Goal: Communication & Community: Share content

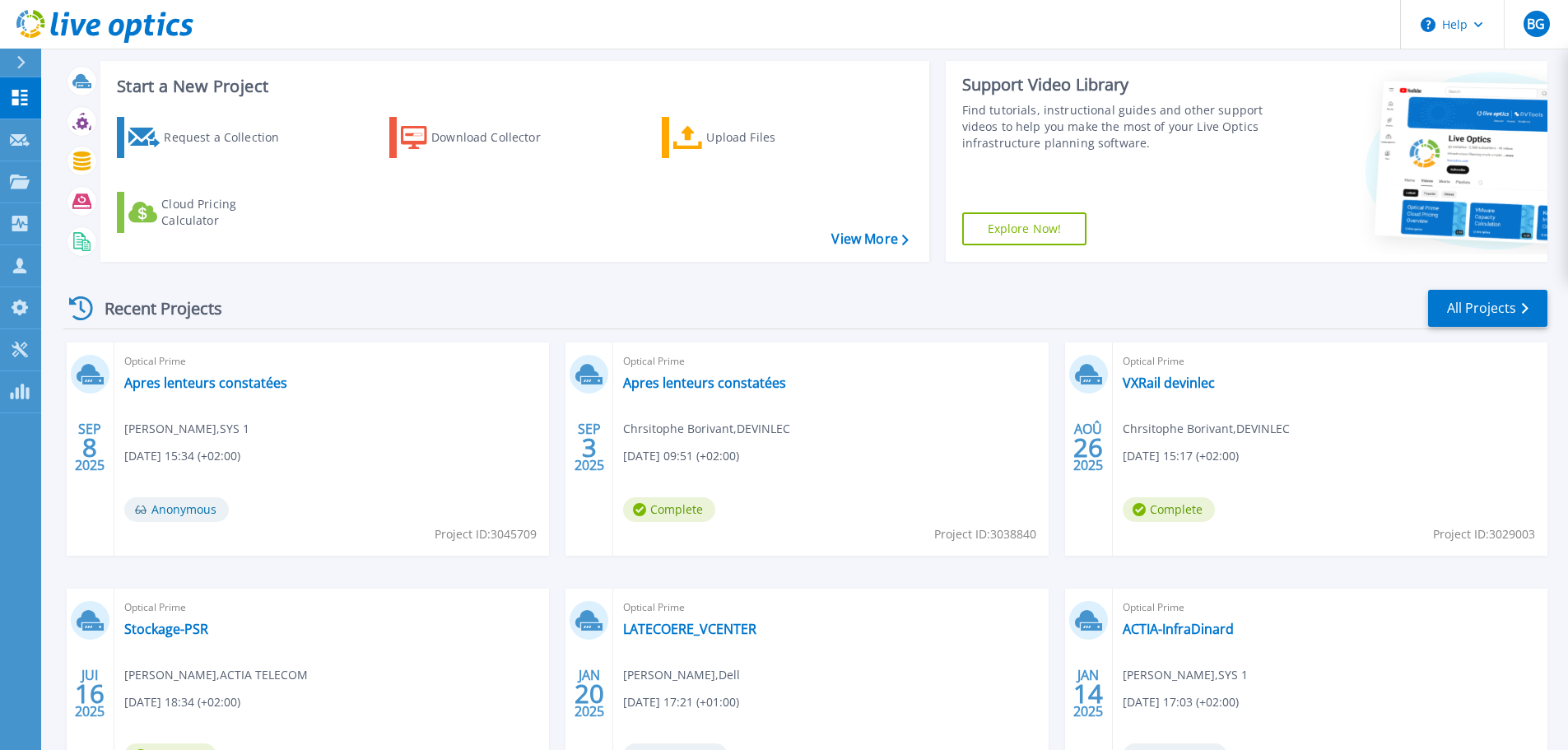
scroll to position [231, 0]
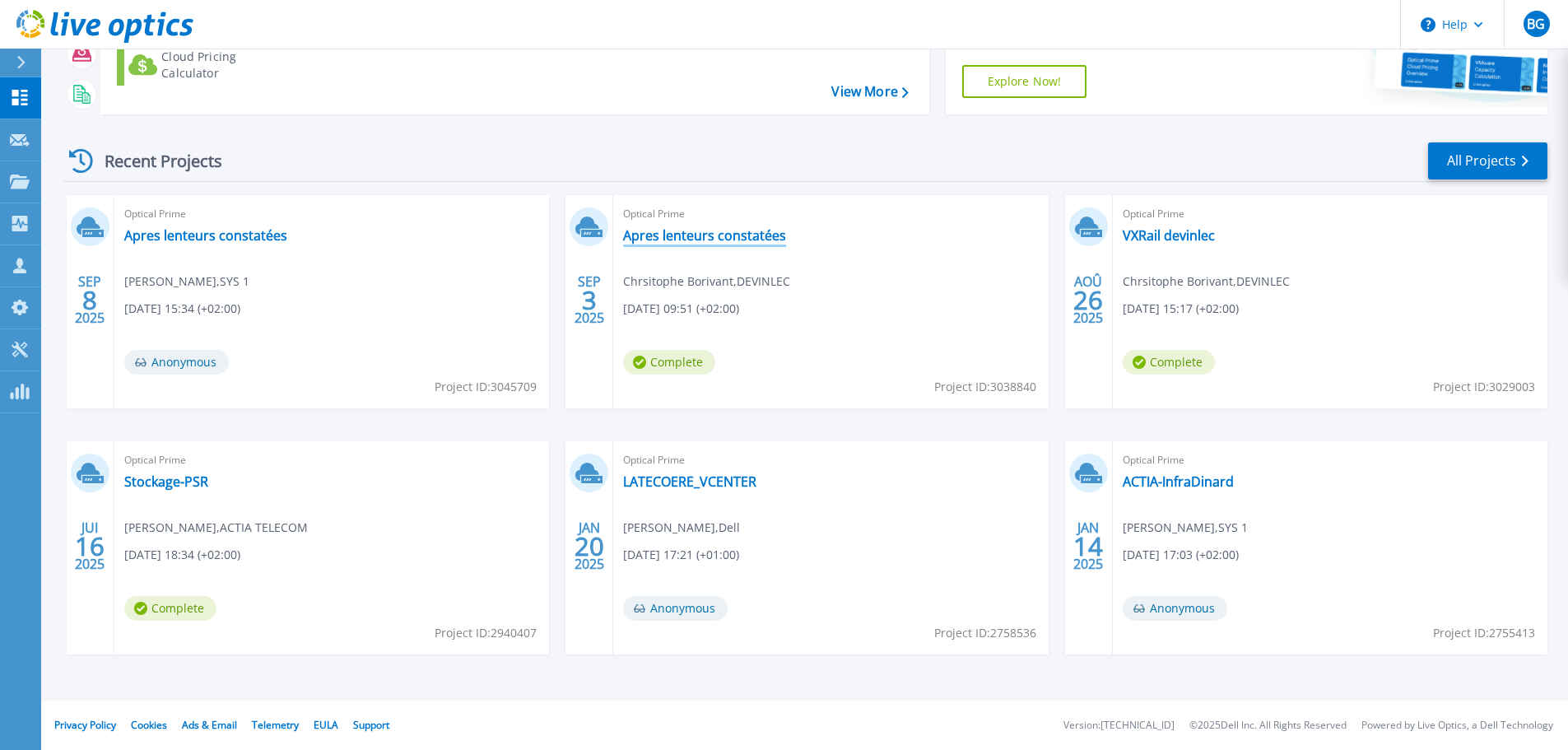
click at [658, 231] on link "Apres lenteurs constatées" at bounding box center [704, 235] width 163 height 17
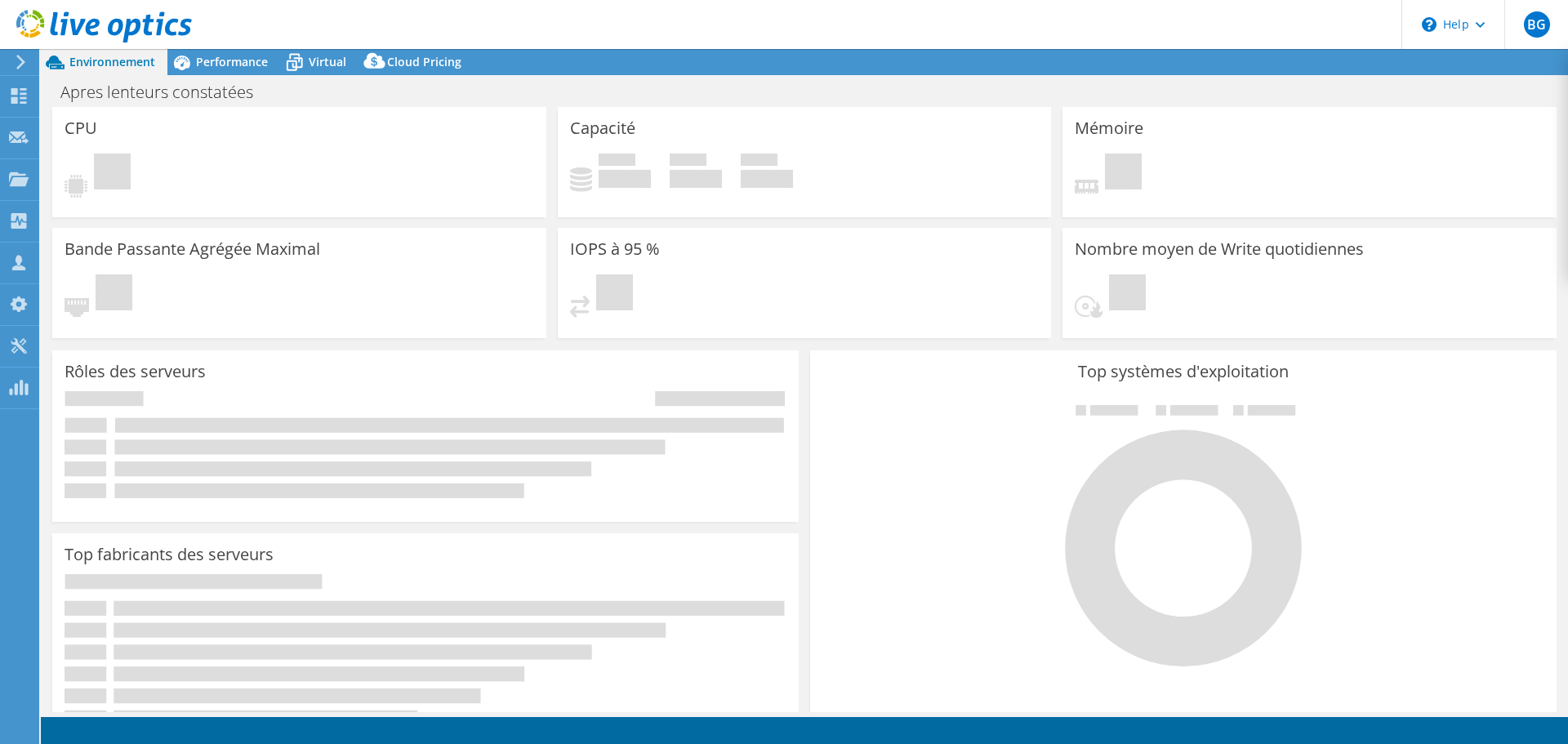
select select "USD"
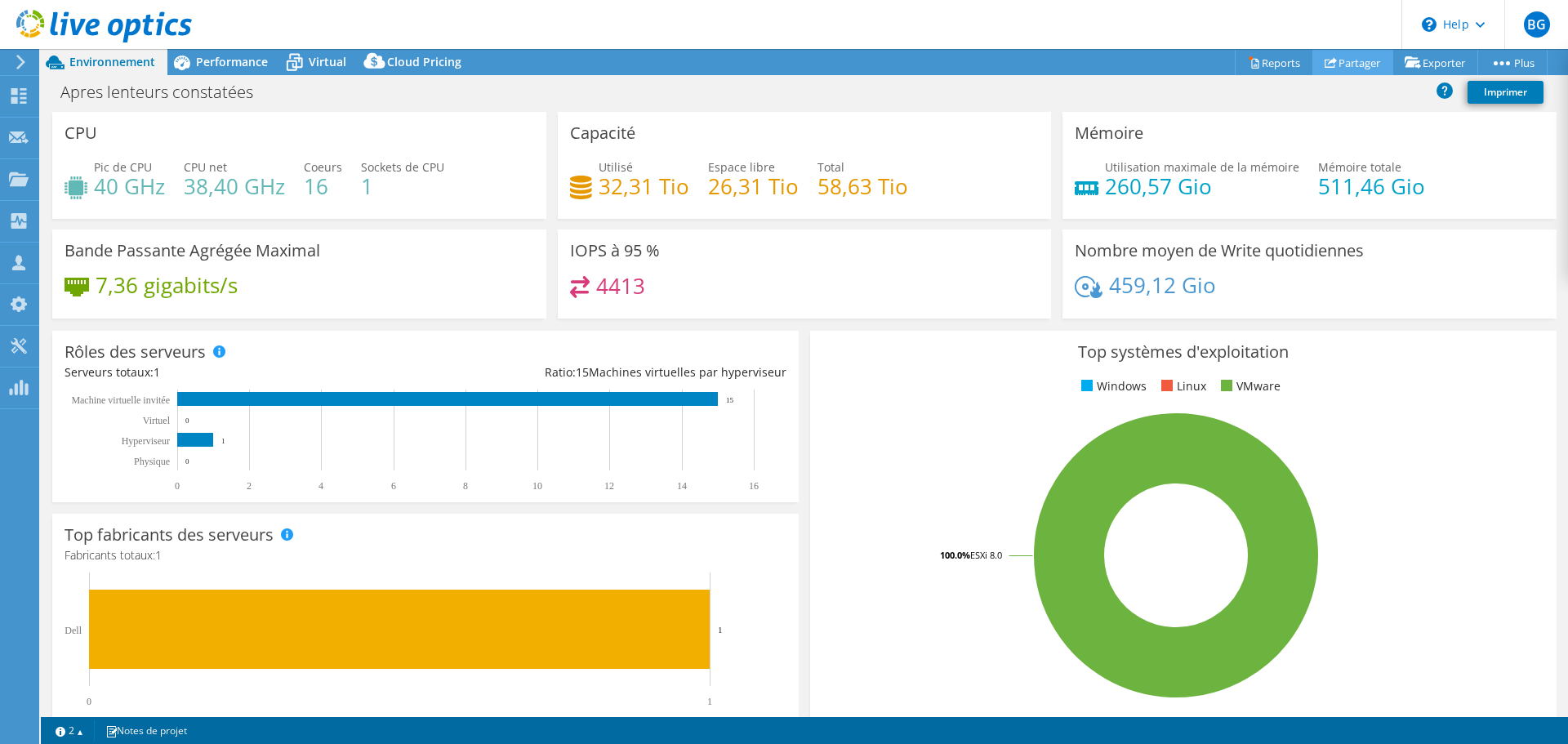
click at [1355, 63] on link "Partager" at bounding box center [1353, 62] width 81 height 25
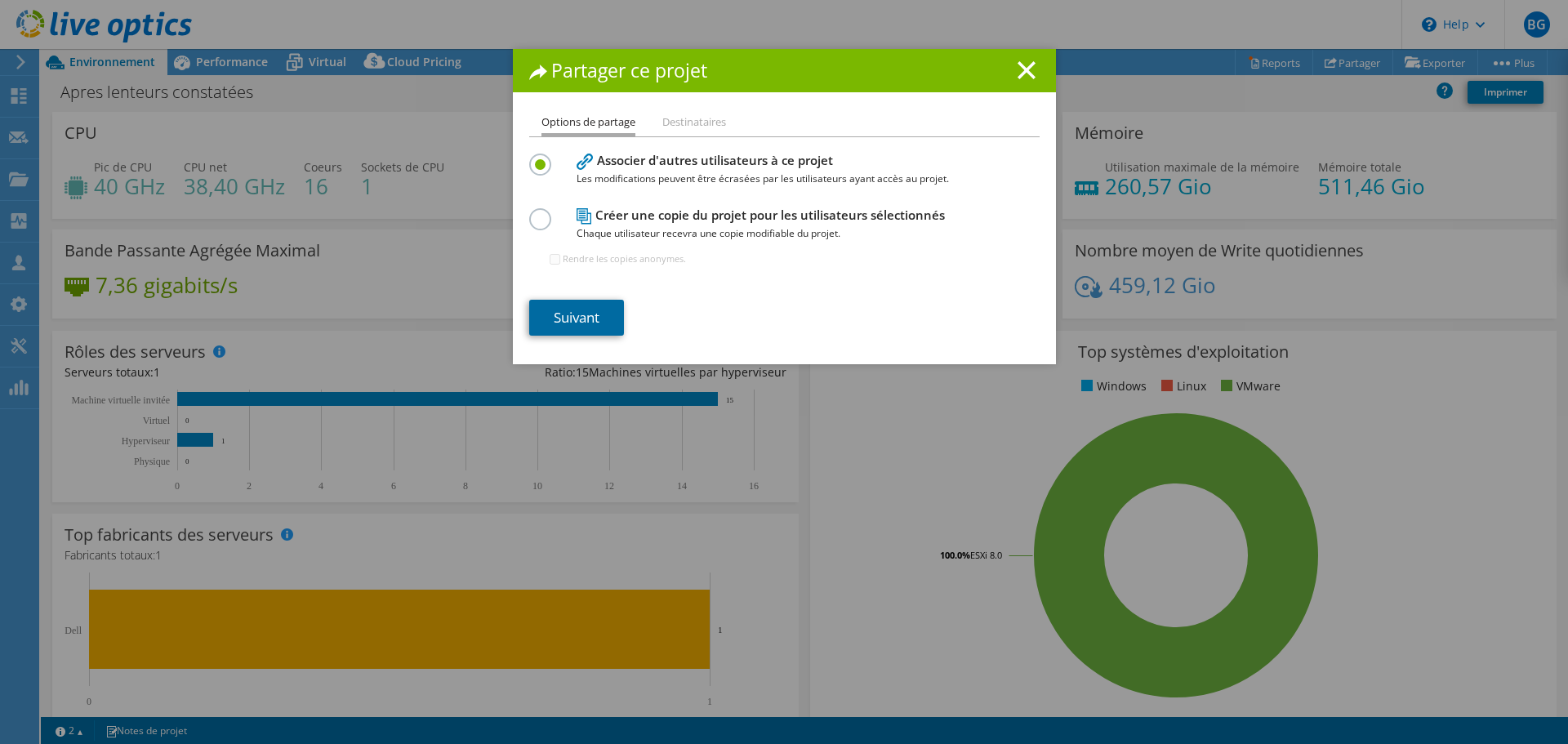
click at [571, 317] on link "Suivant" at bounding box center [576, 317] width 95 height 36
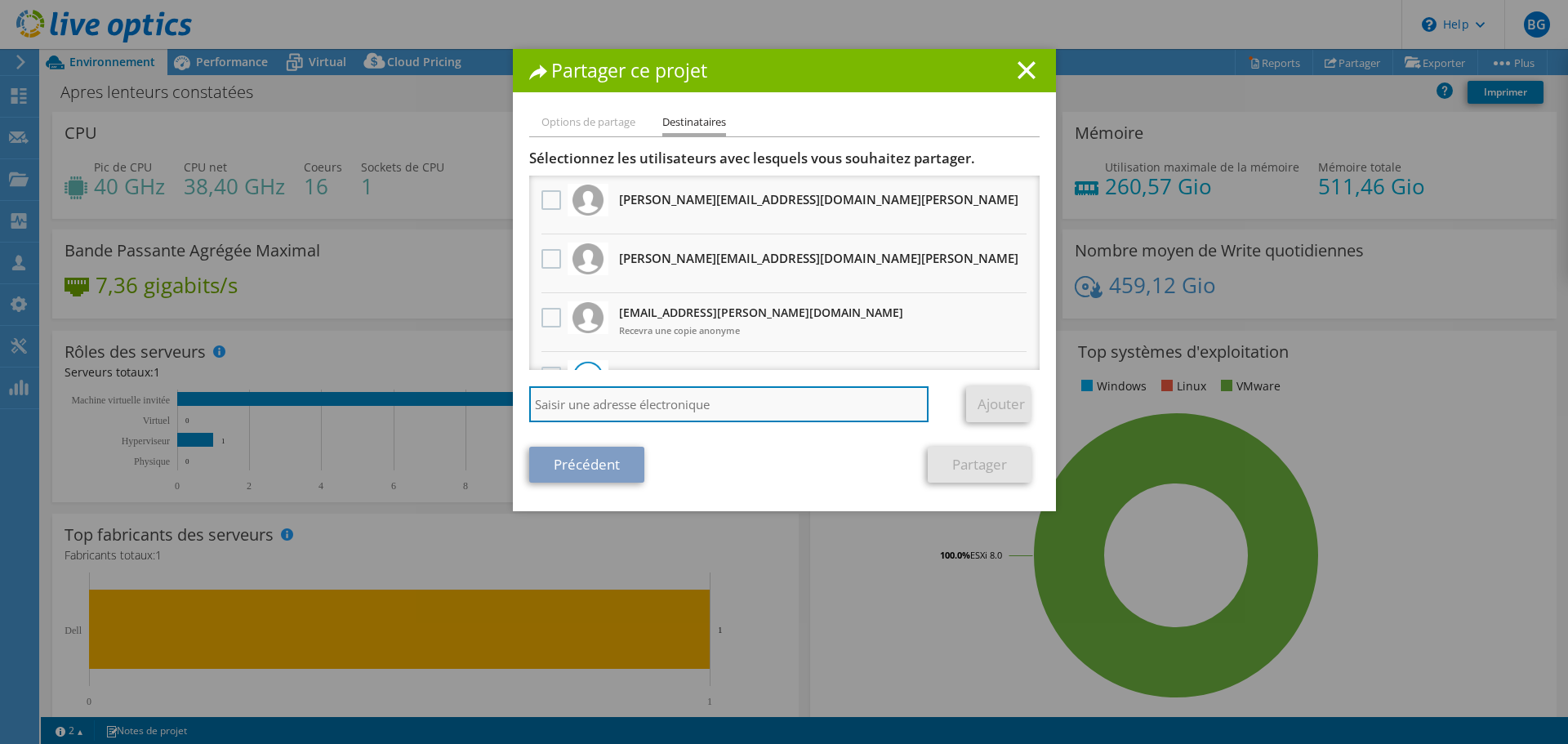
click at [637, 395] on input "search" at bounding box center [729, 404] width 400 height 36
click at [590, 404] on input "[EMAIL_ADDRESS][DOMAIN_NAME]" at bounding box center [729, 404] width 400 height 36
click at [712, 408] on input "[EMAIL_ADDRESS][DOMAIN_NAME]" at bounding box center [729, 404] width 400 height 36
click at [556, 417] on input "[EMAIL_ADDRESS][DOMAIN_NAME]" at bounding box center [729, 404] width 400 height 36
click at [756, 400] on input "[EMAIL_ADDRESS][DOMAIN_NAME]" at bounding box center [729, 404] width 400 height 36
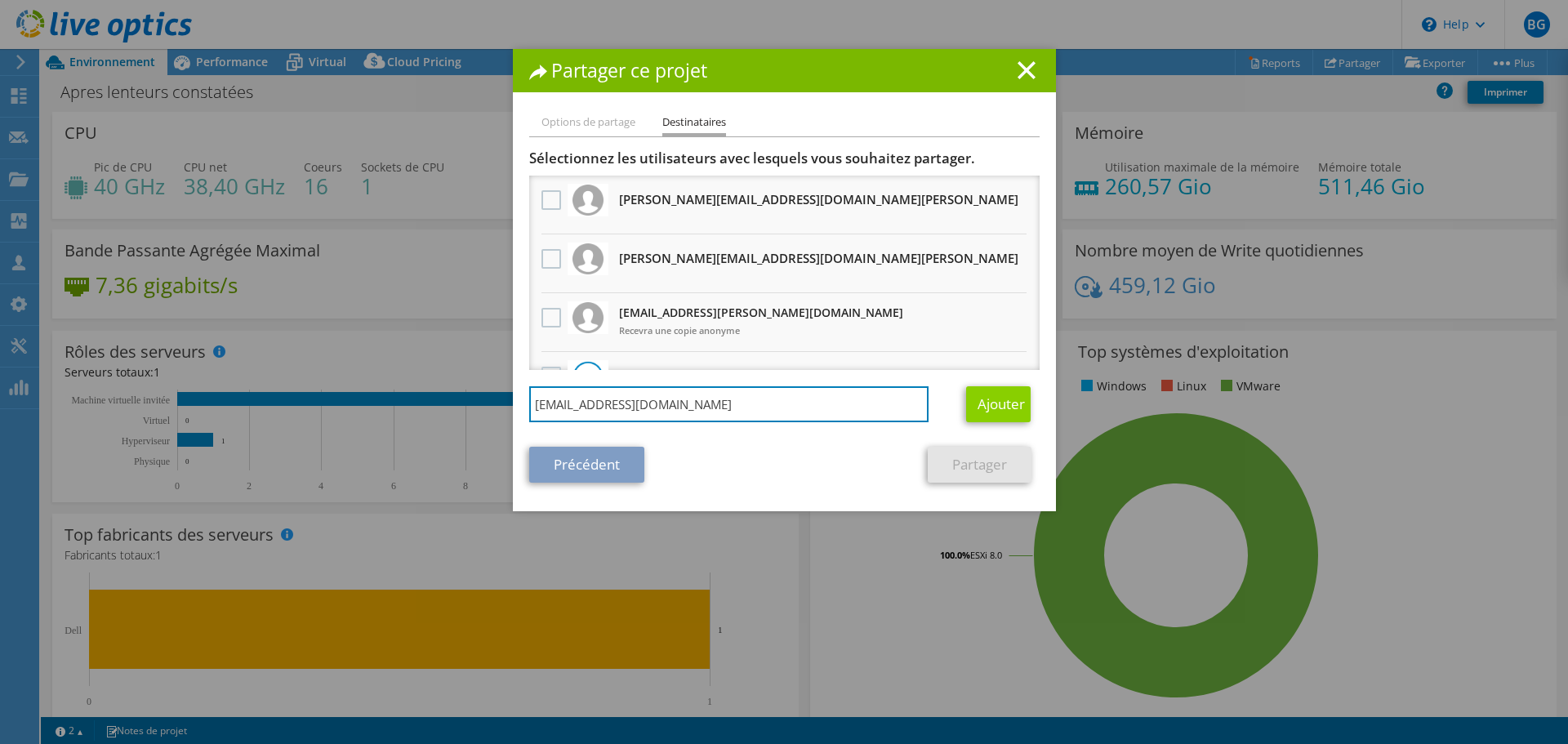
type input "[EMAIL_ADDRESS][DOMAIN_NAME]"
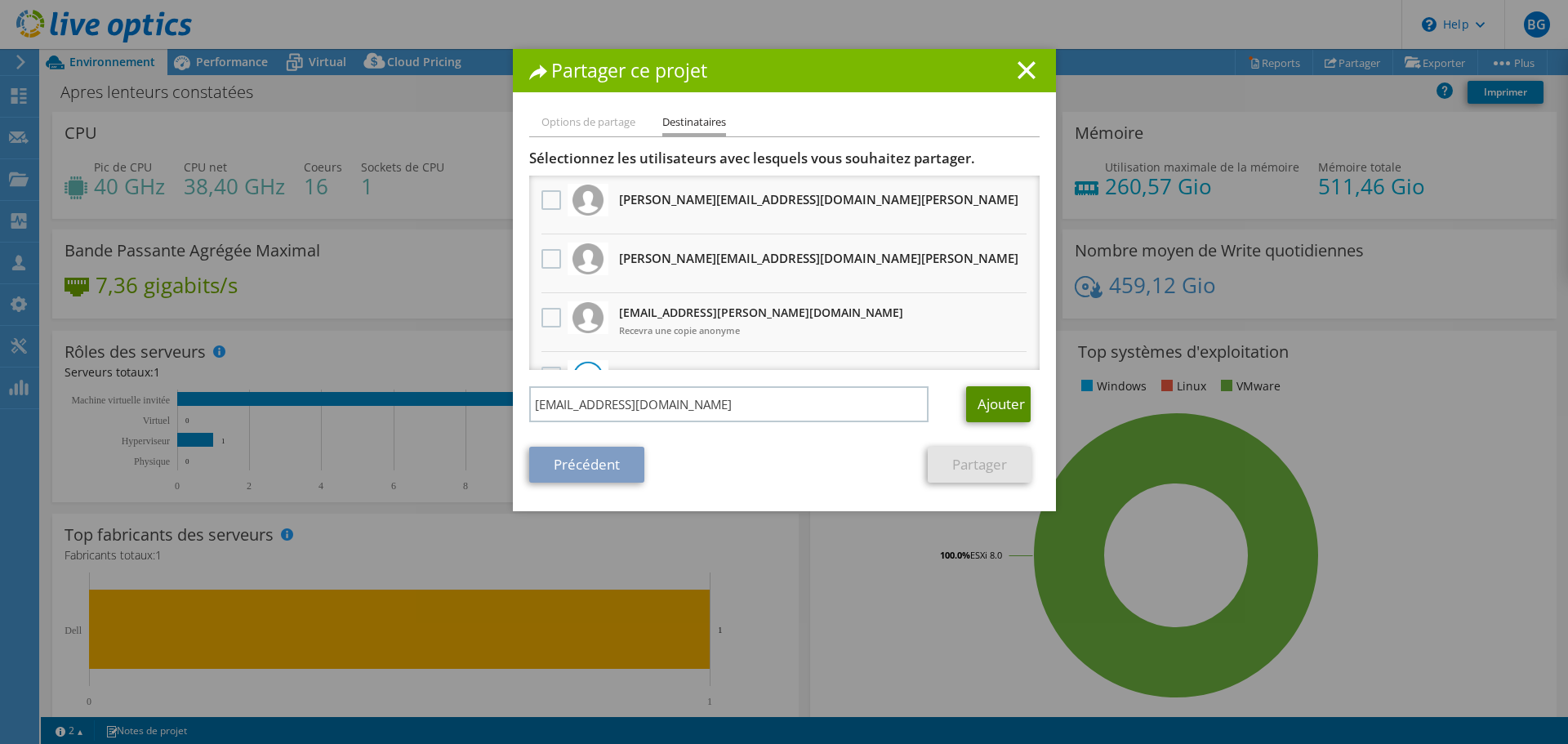
drag, startPoint x: 992, startPoint y: 402, endPoint x: 978, endPoint y: 402, distance: 14.0
click at [992, 402] on link "Ajouter" at bounding box center [999, 404] width 65 height 36
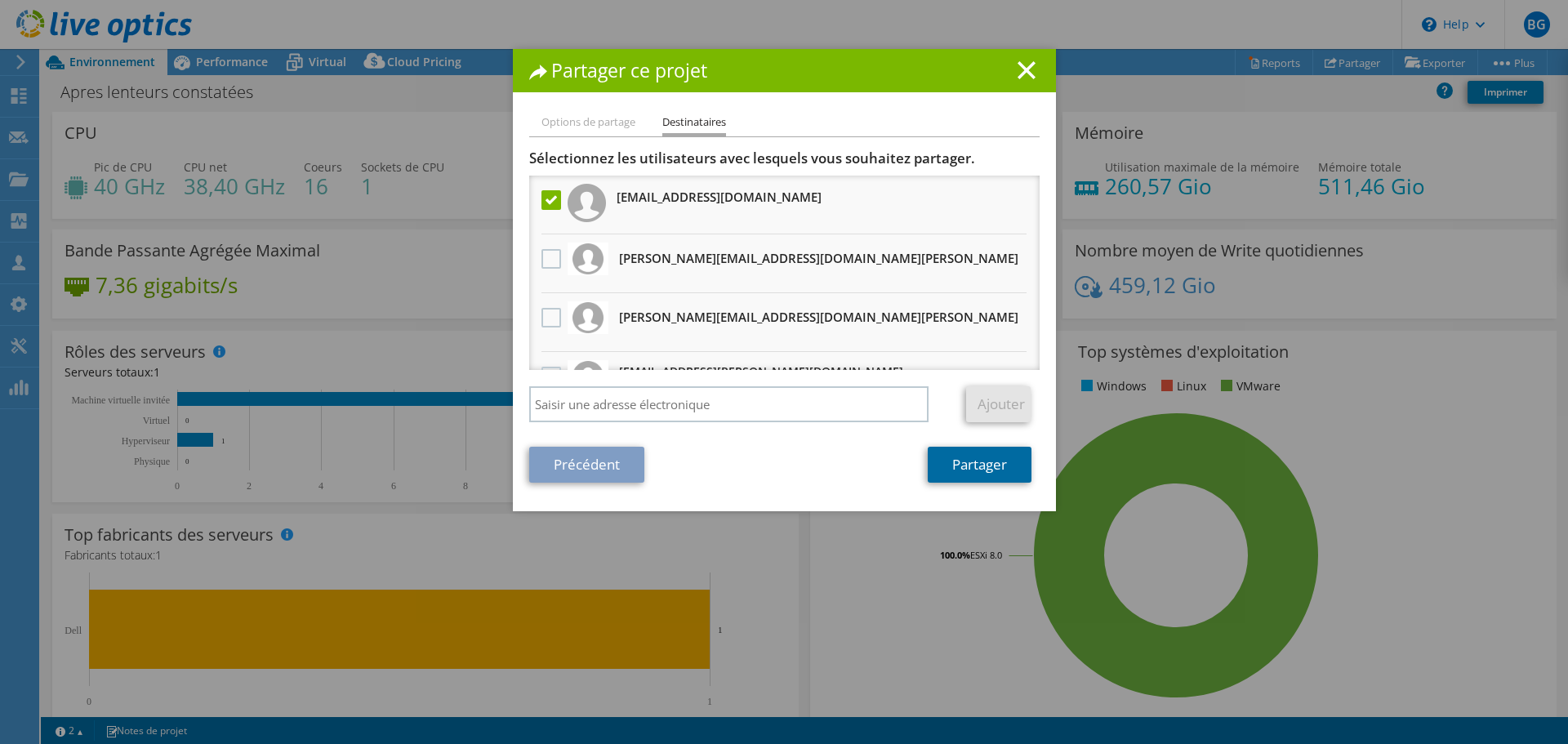
click at [979, 466] on link "Partager" at bounding box center [979, 464] width 104 height 36
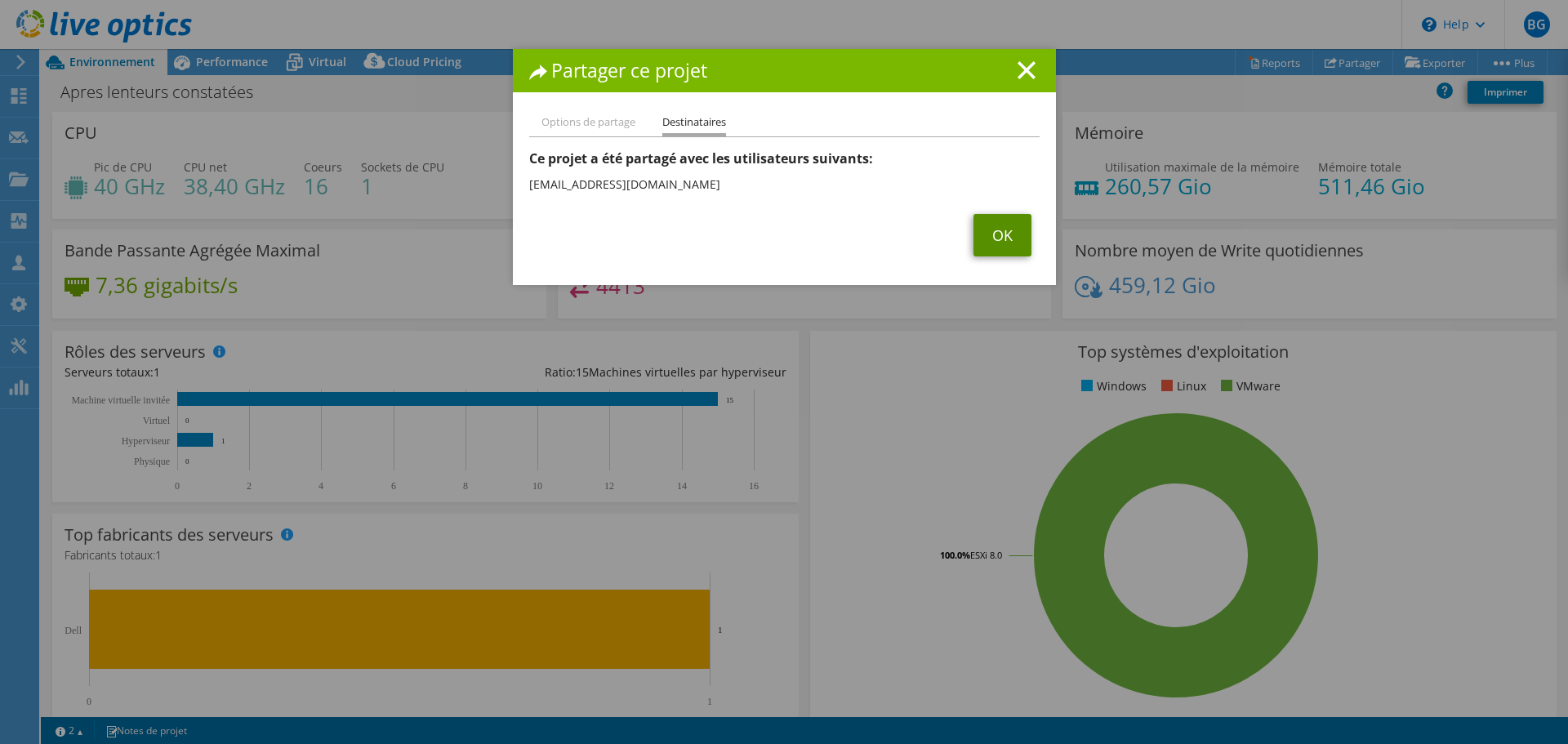
click at [987, 238] on link "OK" at bounding box center [1002, 235] width 58 height 43
